Goal: Use online tool/utility: Utilize a website feature to perform a specific function

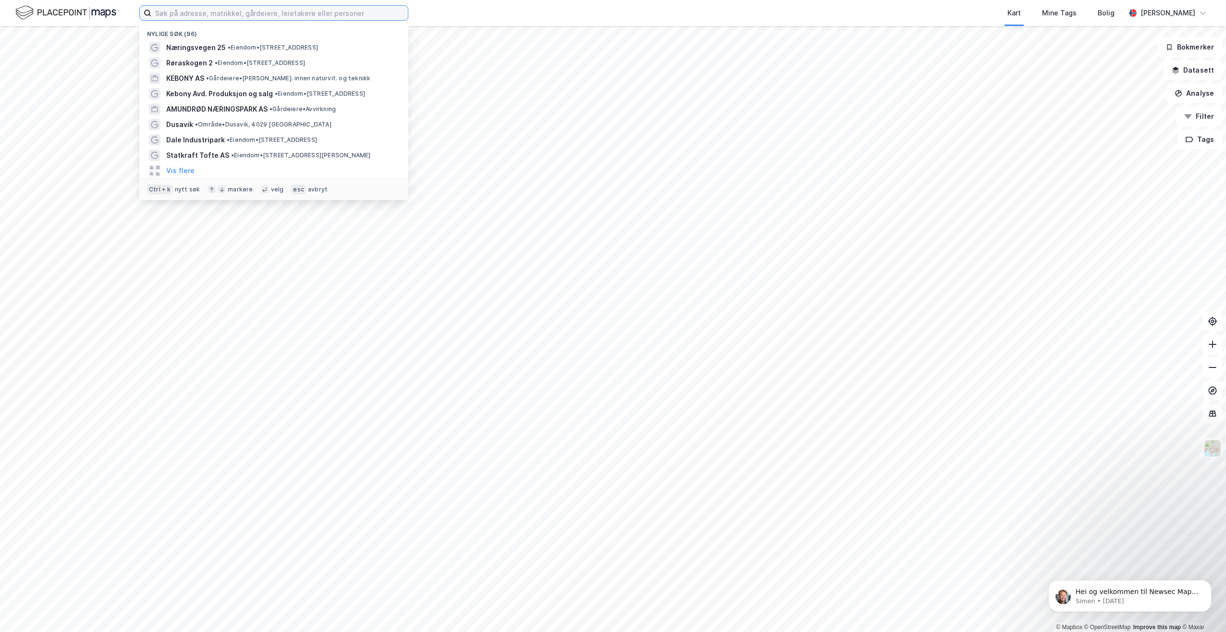
click at [201, 16] on input at bounding box center [279, 13] width 257 height 14
click at [216, 48] on span "Næringsvegen 25" at bounding box center [196, 48] width 60 height 12
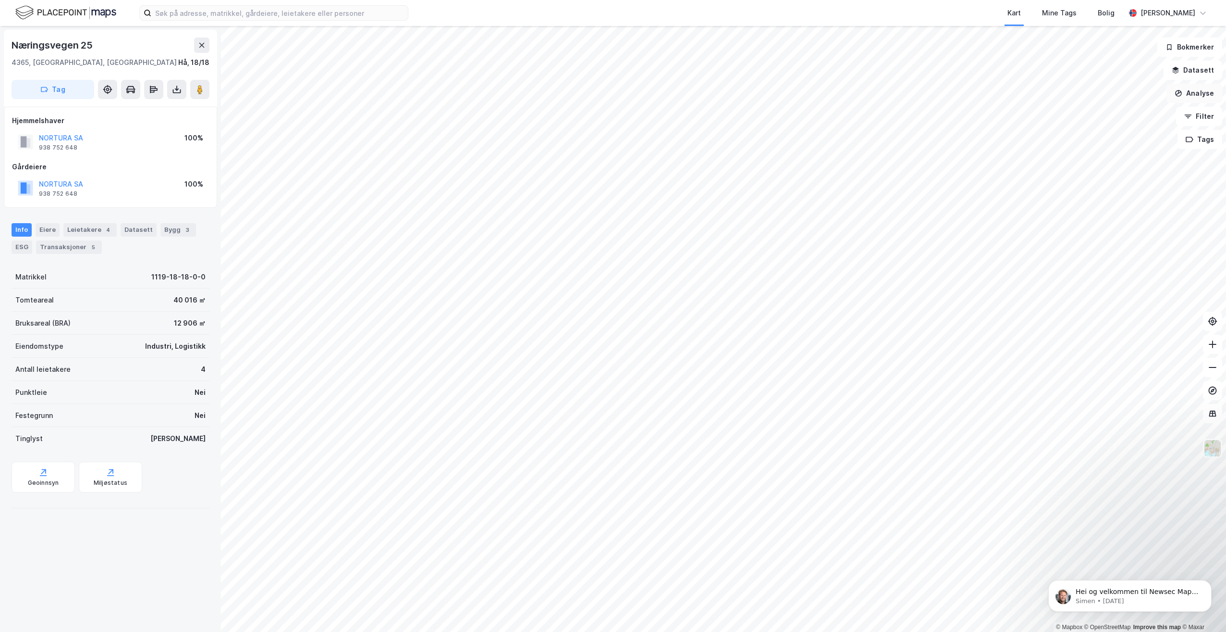
click at [1206, 92] on button "Analyse" at bounding box center [1195, 93] width 56 height 19
click at [1088, 110] on div "Tegn område" at bounding box center [1111, 114] width 84 height 8
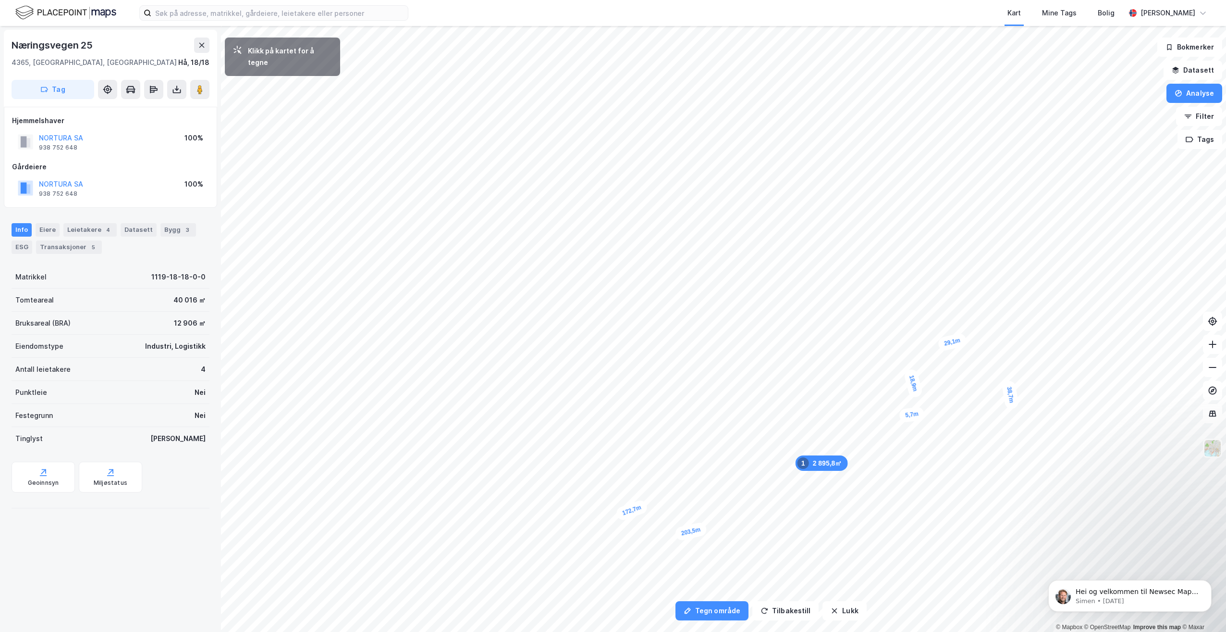
click at [903, 416] on div "5,7m" at bounding box center [912, 414] width 26 height 16
click at [901, 397] on div "5,4m" at bounding box center [901, 407] width 16 height 26
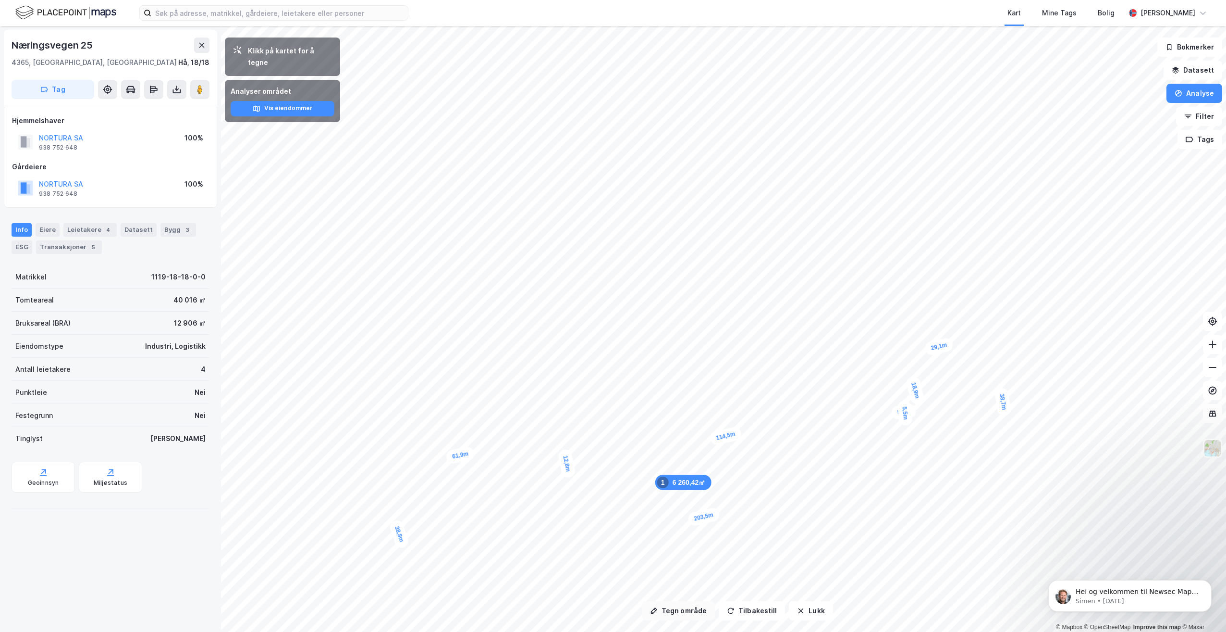
click at [695, 611] on button "Tegn område" at bounding box center [678, 610] width 73 height 19
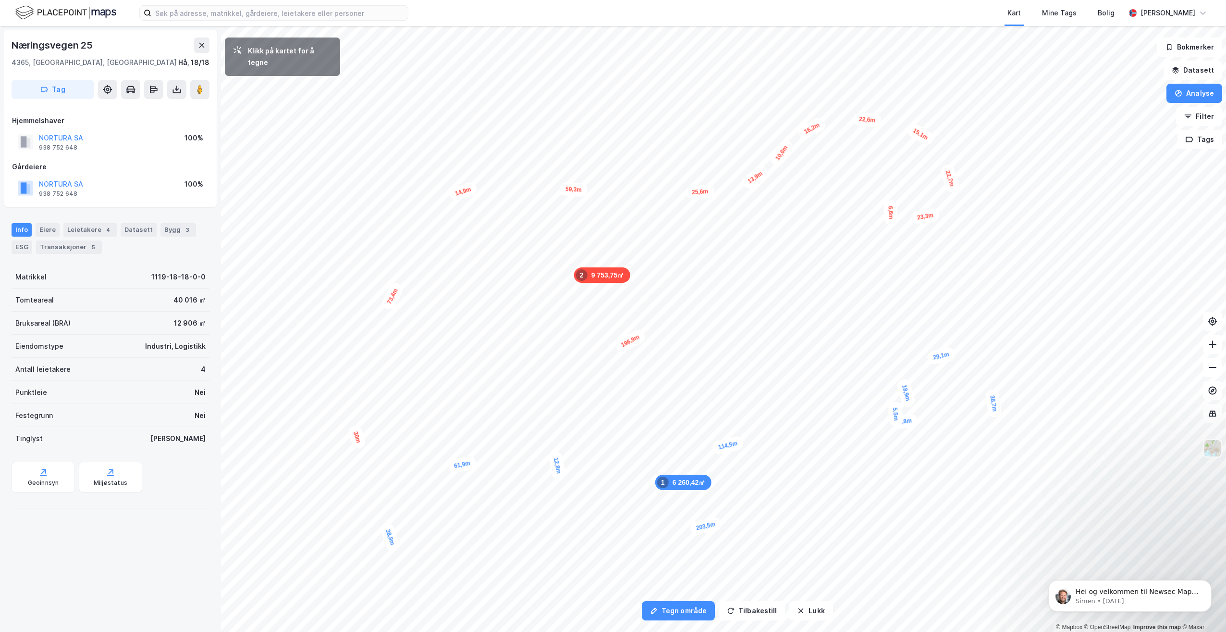
click at [890, 202] on div "6,6m" at bounding box center [891, 212] width 14 height 25
click at [880, 204] on div "3,4m" at bounding box center [885, 203] width 26 height 17
click at [648, 246] on div "4,5m" at bounding box center [650, 252] width 19 height 27
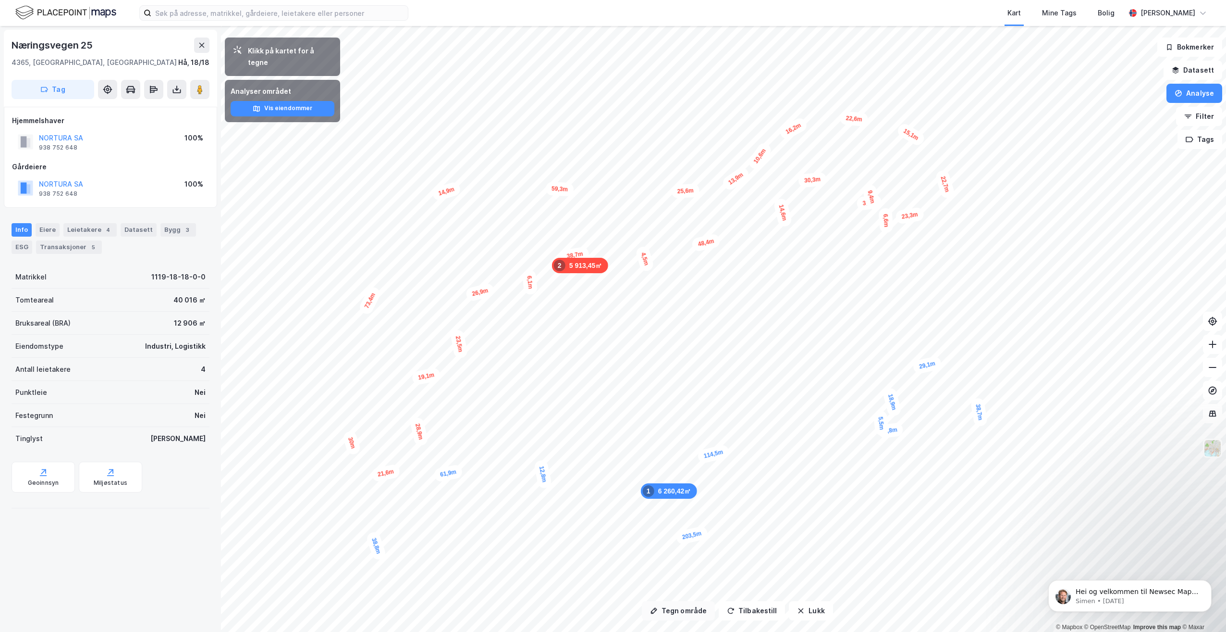
click at [673, 606] on button "Tegn område" at bounding box center [678, 610] width 73 height 19
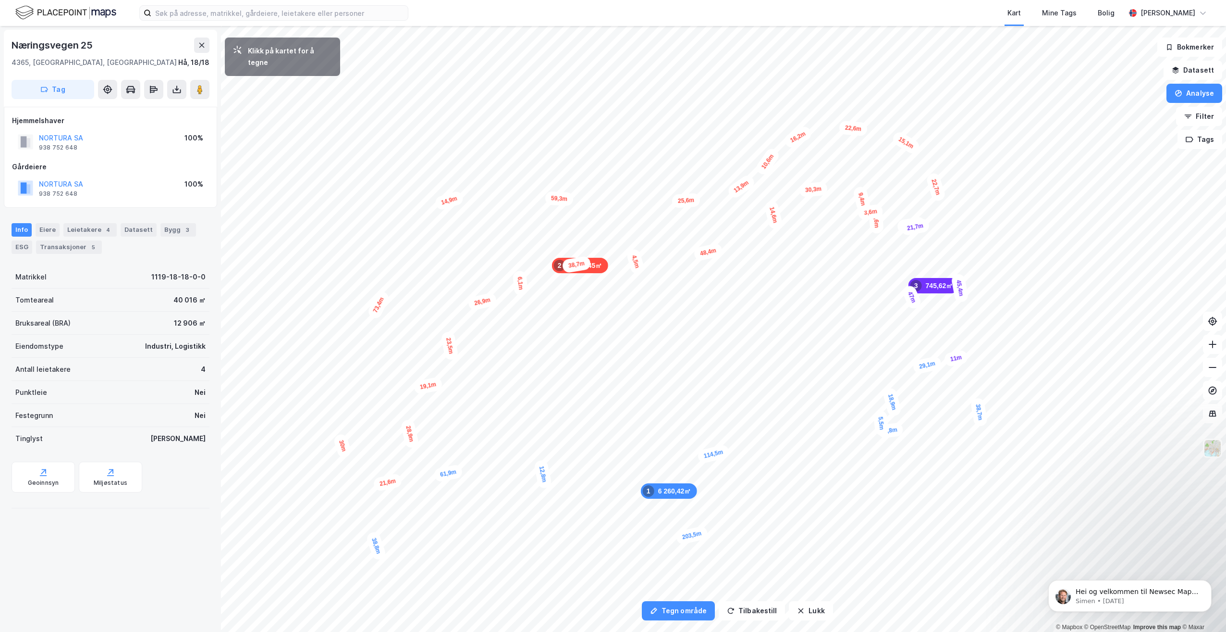
click at [941, 361] on div "29,1m" at bounding box center [928, 364] width 30 height 19
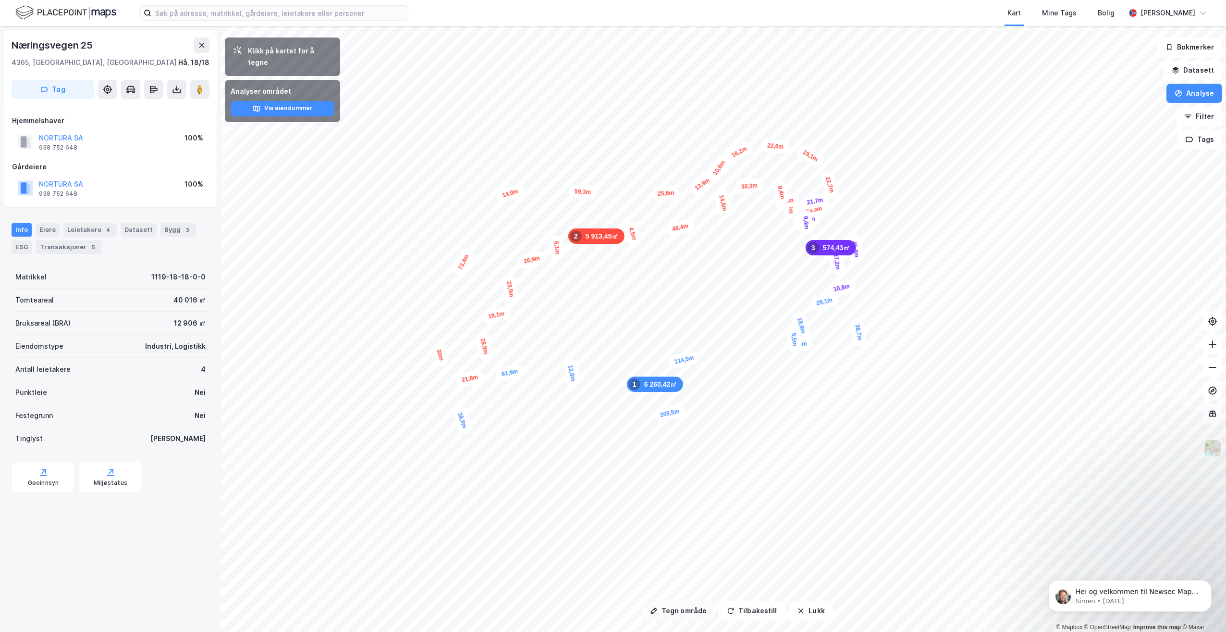
click at [690, 615] on button "Tegn område" at bounding box center [678, 610] width 73 height 19
